Goal: Information Seeking & Learning: Learn about a topic

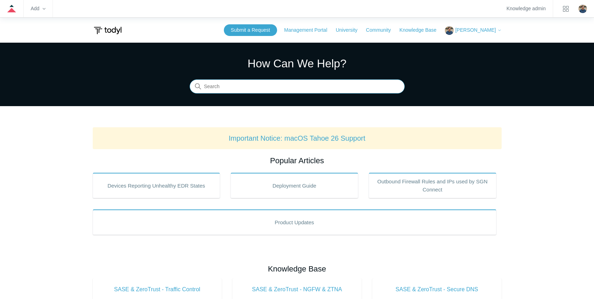
click at [222, 87] on input "Search" at bounding box center [297, 87] width 215 height 14
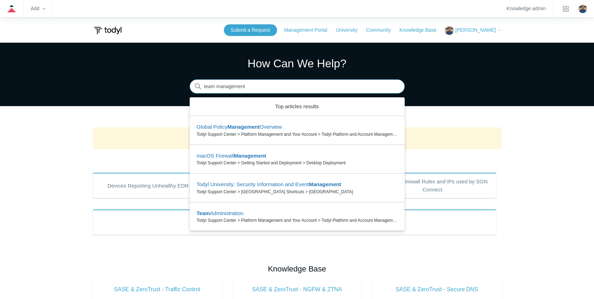
type input "team management"
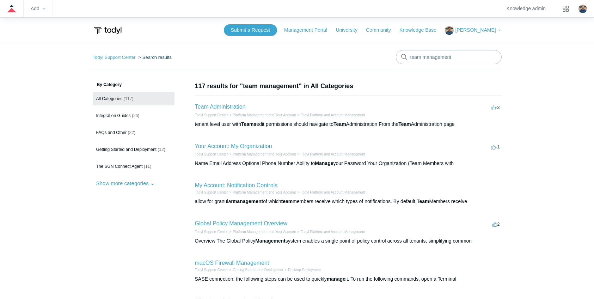
click at [225, 104] on link "Team Administration" at bounding box center [220, 107] width 51 height 6
